Goal: Find specific fact: Find specific page/section

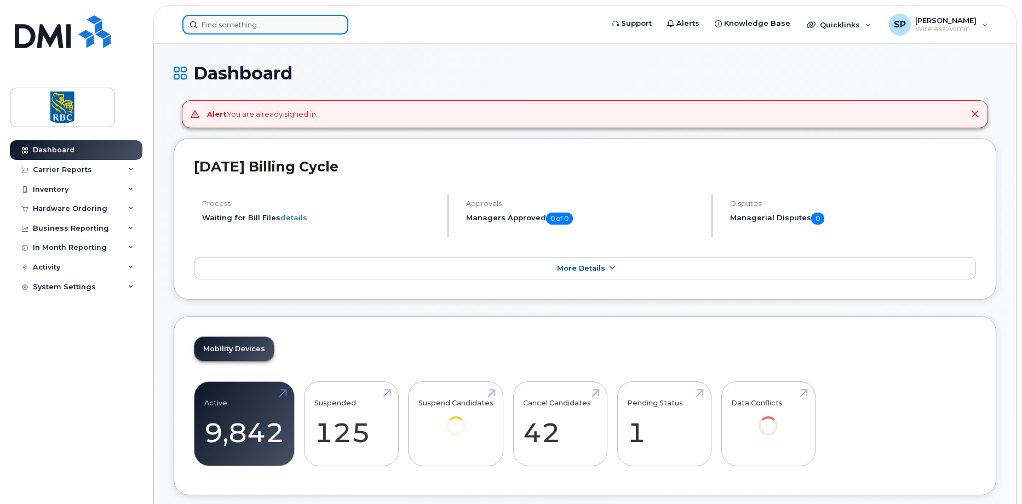
click at [217, 21] on input at bounding box center [265, 25] width 166 height 20
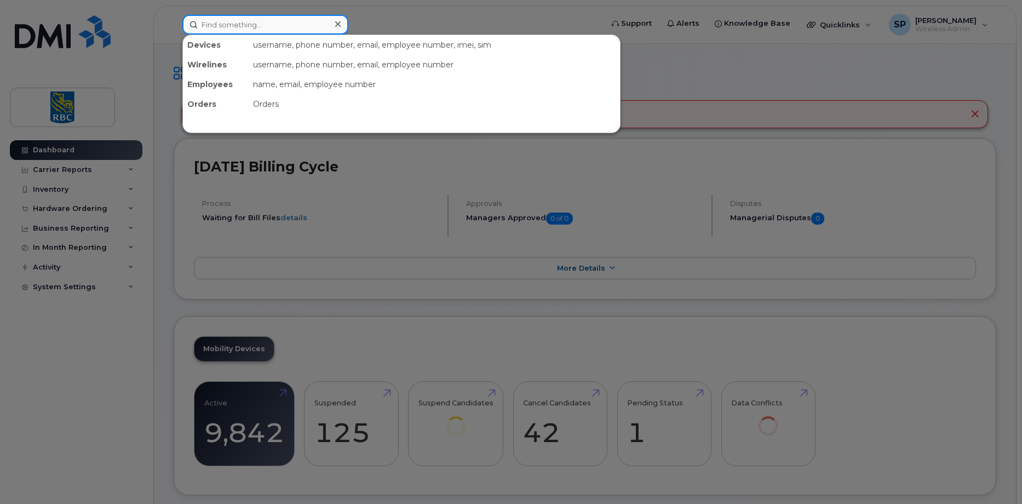
paste input "4168059068"
type input "4168059068"
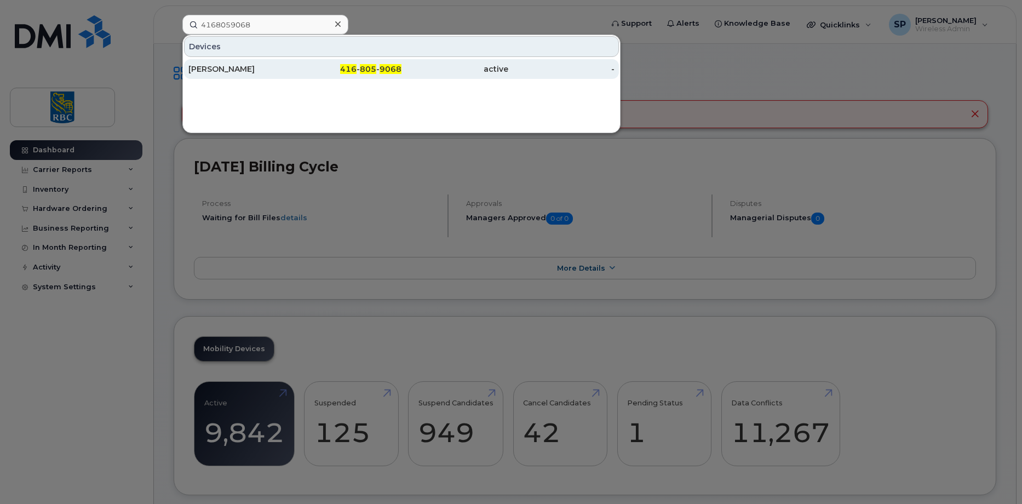
click at [231, 65] on div "[PERSON_NAME]" at bounding box center [241, 69] width 107 height 11
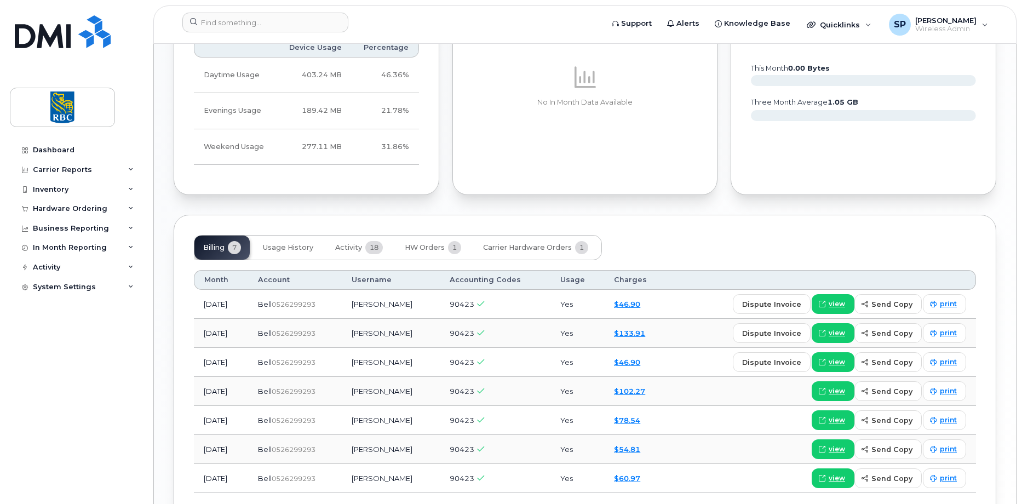
scroll to position [721, 0]
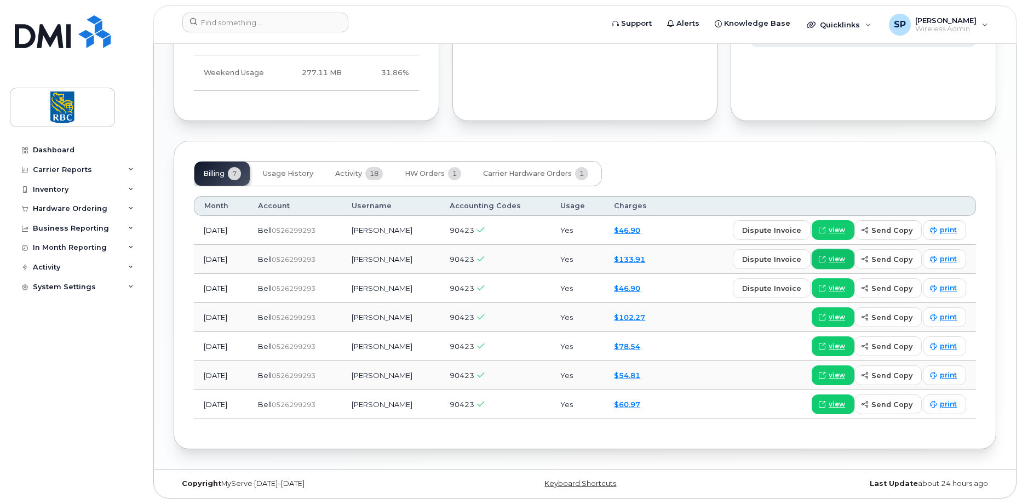
click at [837, 264] on span "view" at bounding box center [837, 259] width 16 height 10
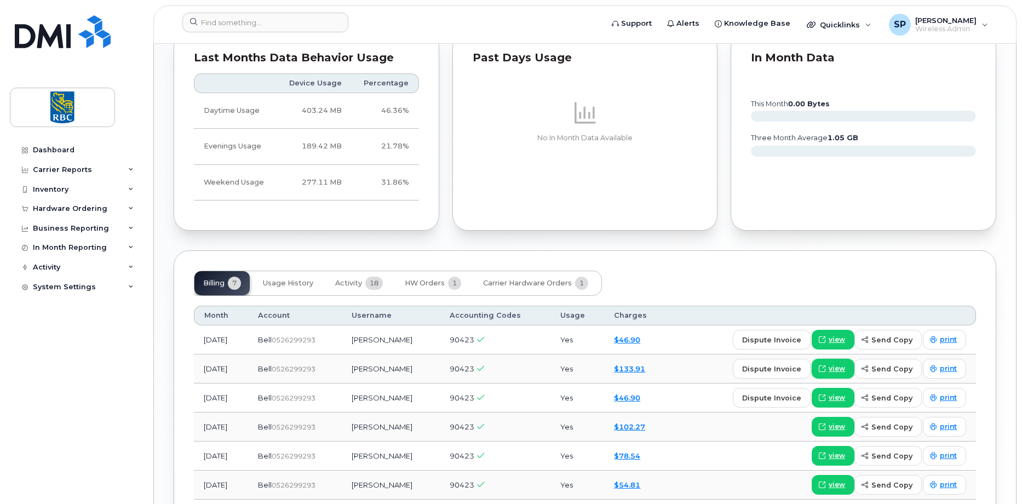
scroll to position [666, 0]
